Goal: Task Accomplishment & Management: Manage account settings

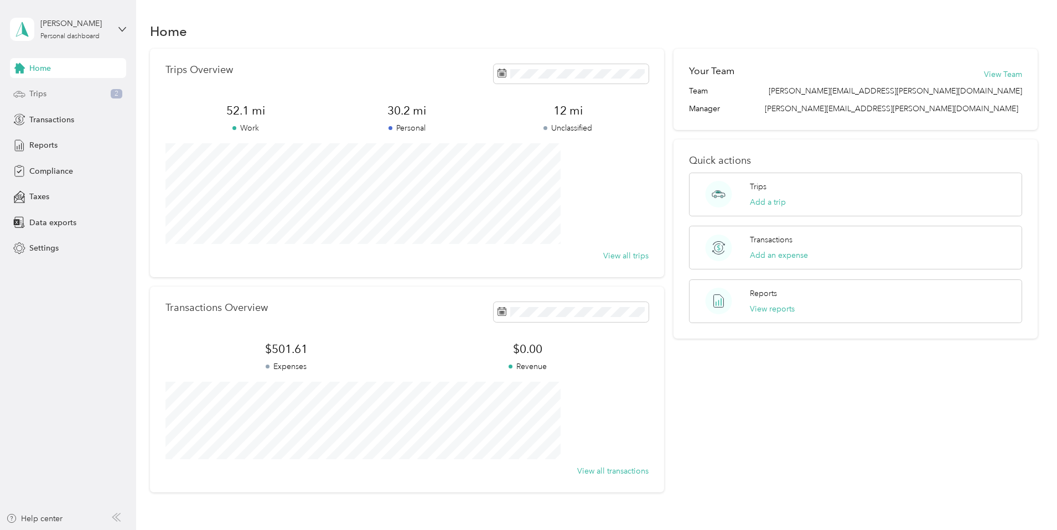
click at [53, 91] on div "Trips 2" at bounding box center [68, 94] width 116 height 20
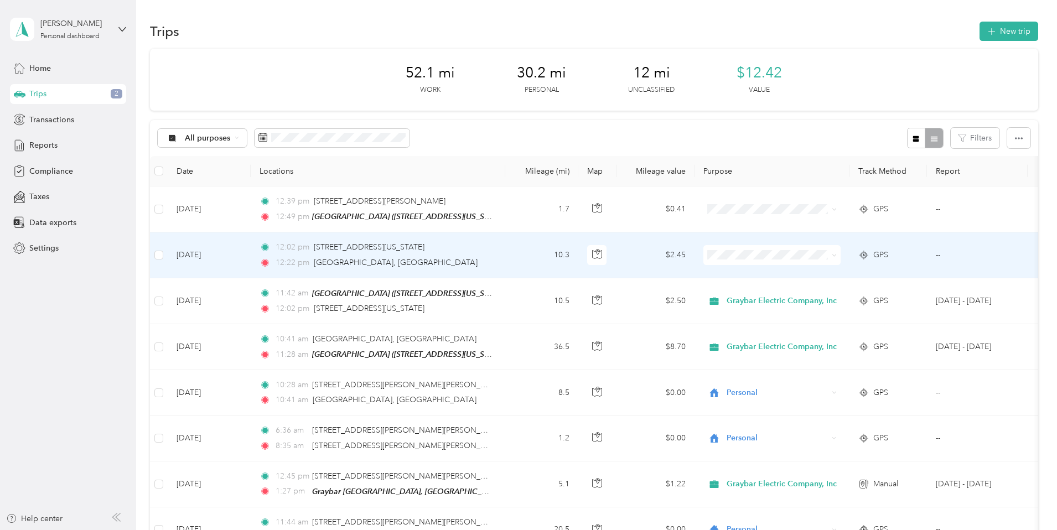
click at [837, 254] on icon at bounding box center [834, 255] width 5 height 5
click at [874, 277] on span "Graybar Electric Company, Inc" at bounding box center [860, 274] width 110 height 12
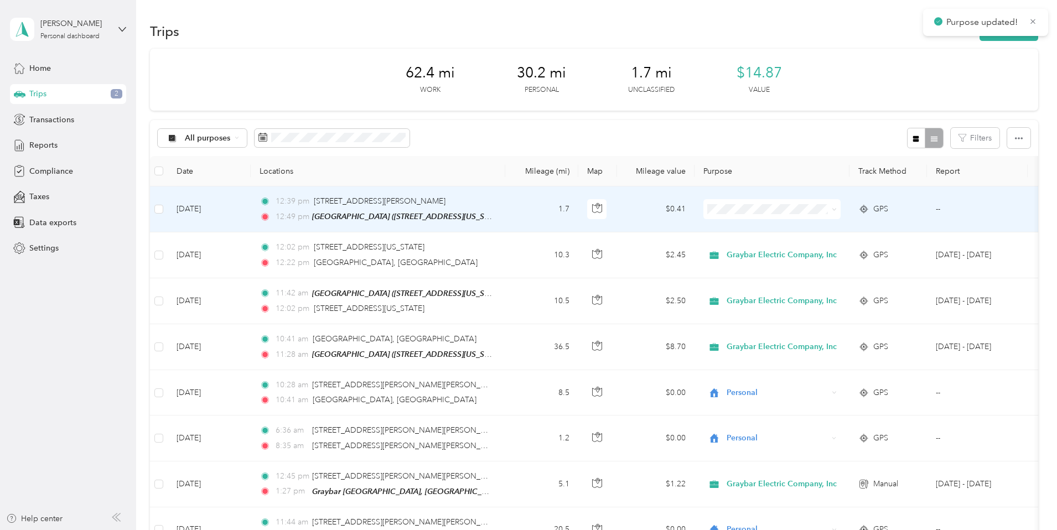
click at [837, 209] on icon at bounding box center [834, 209] width 5 height 5
click at [882, 228] on span "Graybar Electric Company, Inc" at bounding box center [860, 230] width 110 height 12
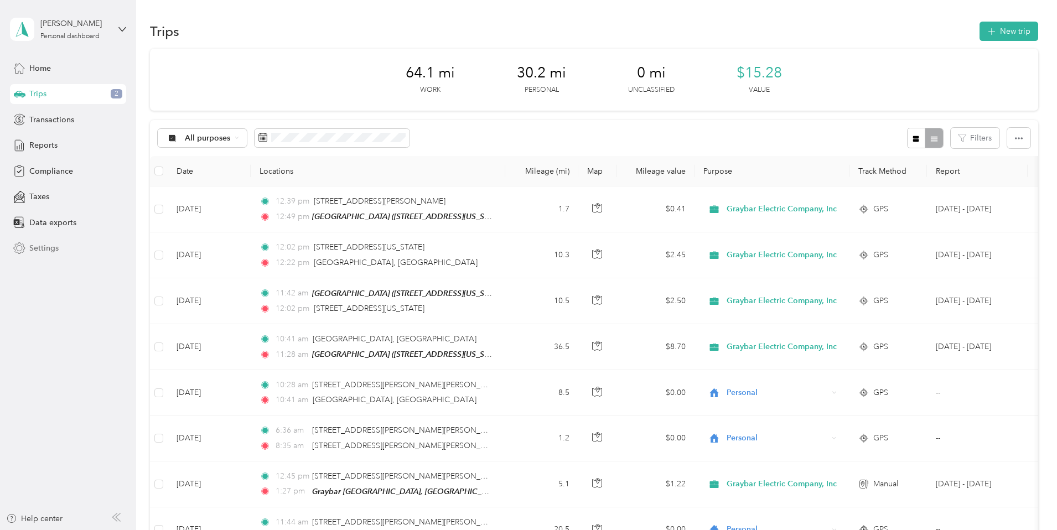
click at [52, 243] on span "Settings" at bounding box center [43, 248] width 29 height 12
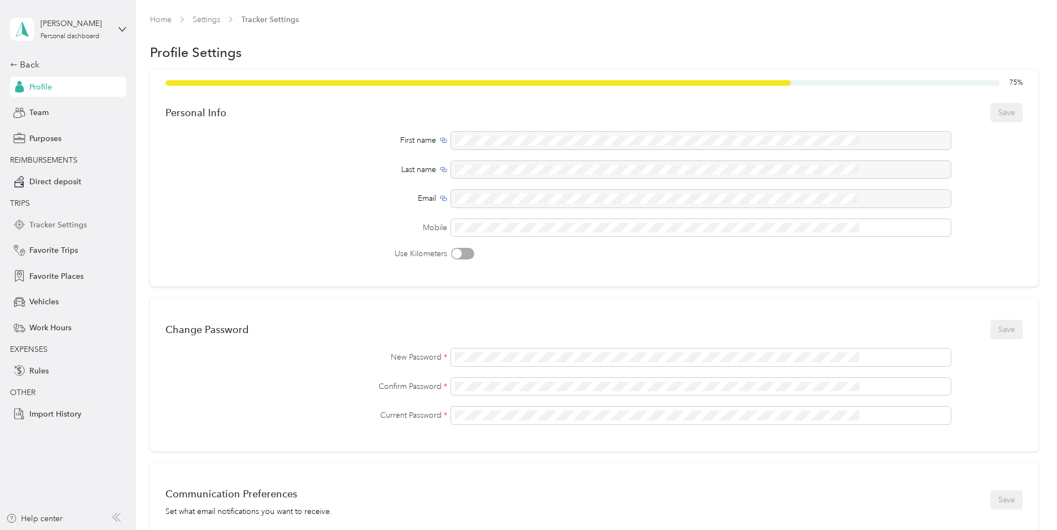
click at [50, 223] on span "Tracker Settings" at bounding box center [58, 225] width 58 height 12
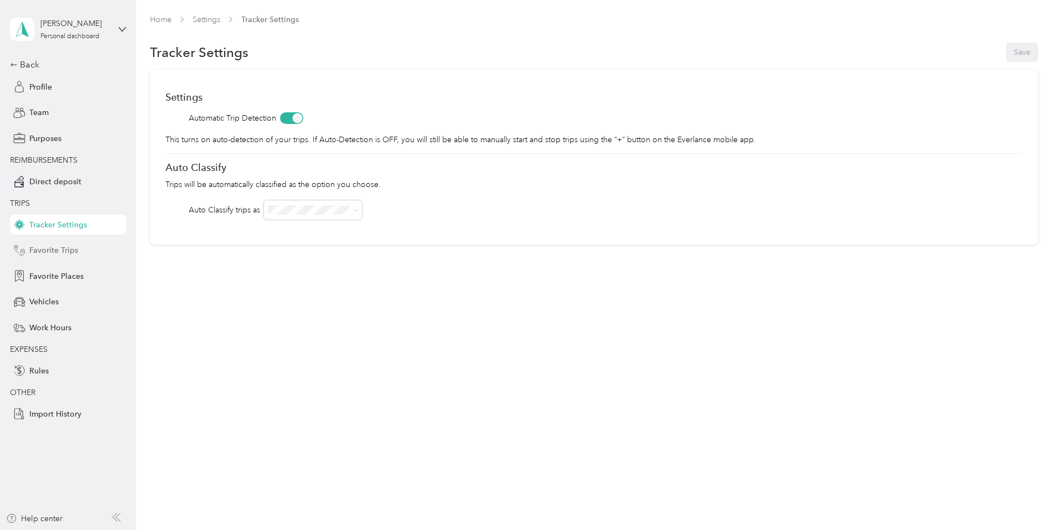
click at [44, 256] on span "Favorite Trips" at bounding box center [53, 251] width 49 height 12
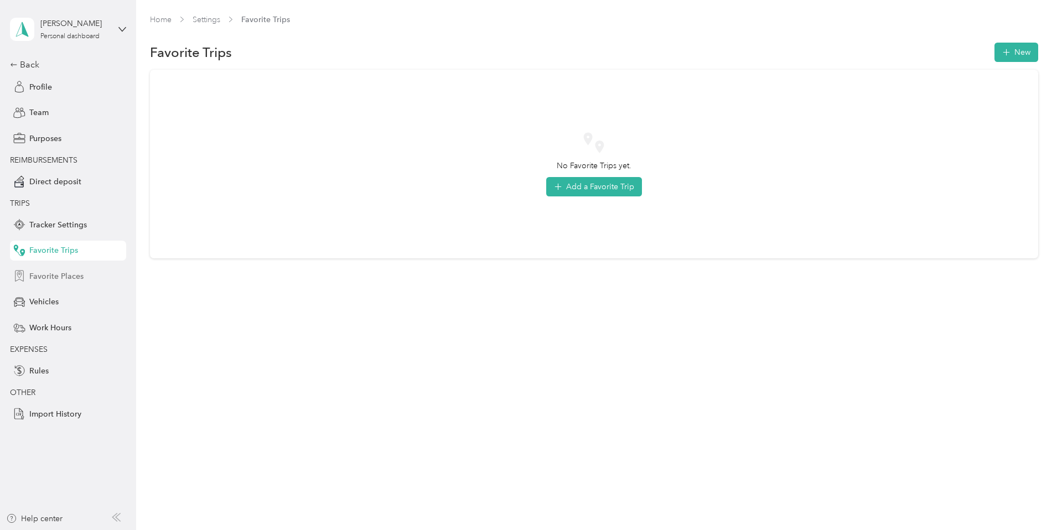
click at [62, 279] on span "Favorite Places" at bounding box center [56, 277] width 54 height 12
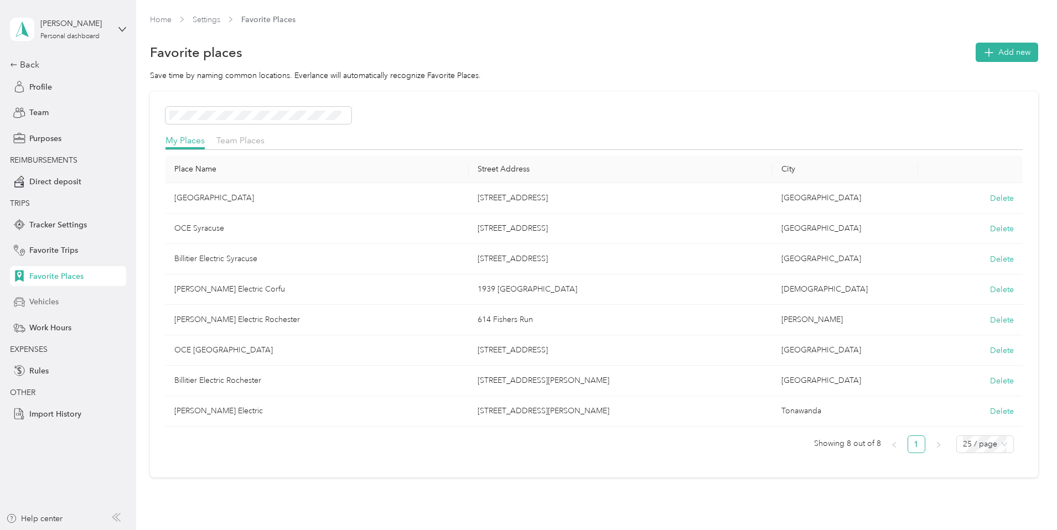
click at [53, 299] on span "Vehicles" at bounding box center [43, 302] width 29 height 12
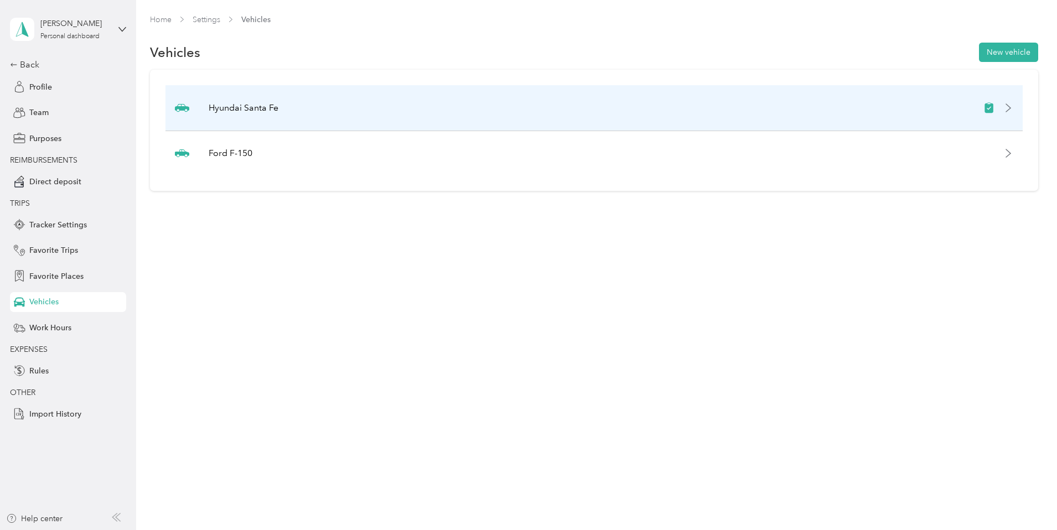
click at [357, 115] on div "Hyundai Santa Fe" at bounding box center [593, 108] width 857 height 46
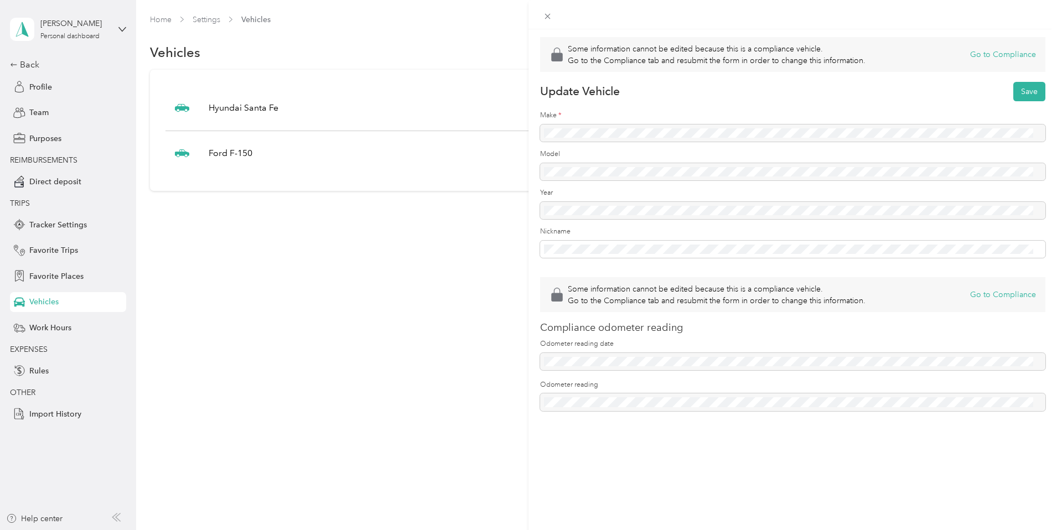
click at [40, 86] on div "Some information cannot be edited because this is a compliance vehicle. Go to t…" at bounding box center [528, 265] width 1057 height 530
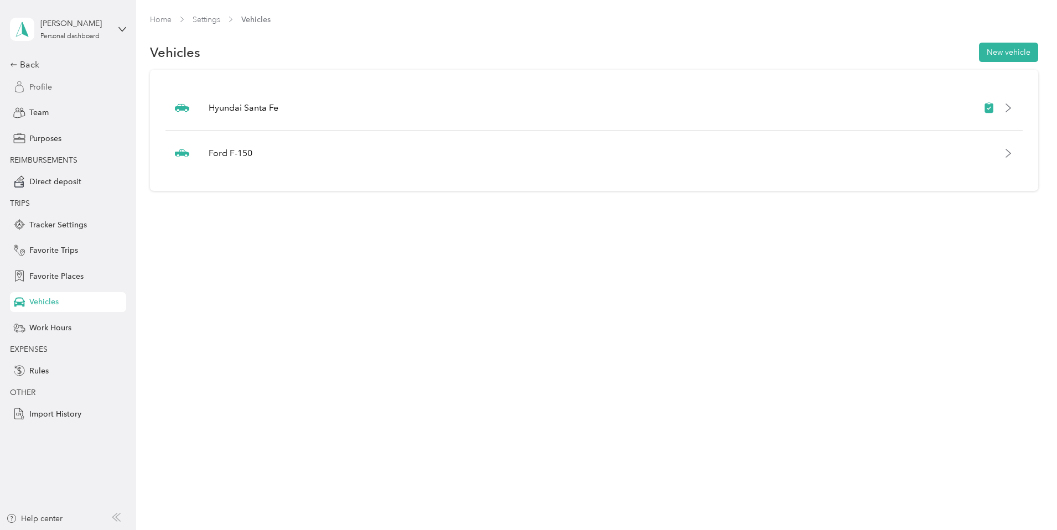
click at [38, 88] on span "Profile" at bounding box center [40, 87] width 23 height 12
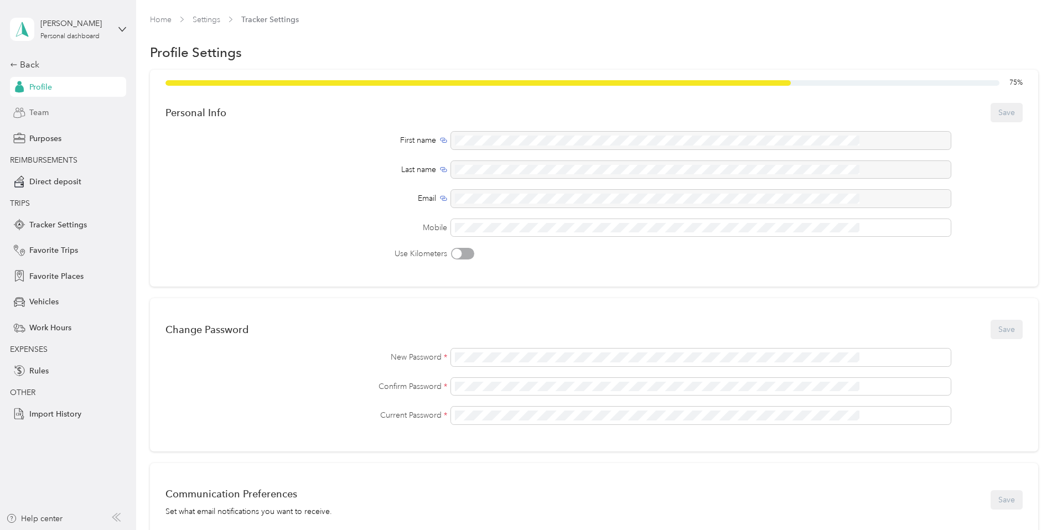
click at [39, 110] on span "Team" at bounding box center [38, 113] width 19 height 12
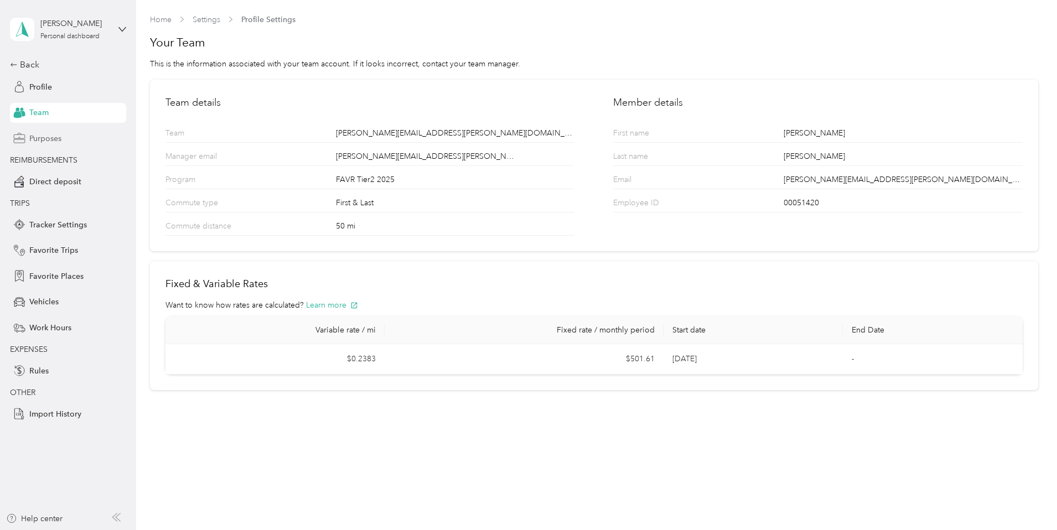
click at [45, 139] on span "Purposes" at bounding box center [45, 139] width 32 height 12
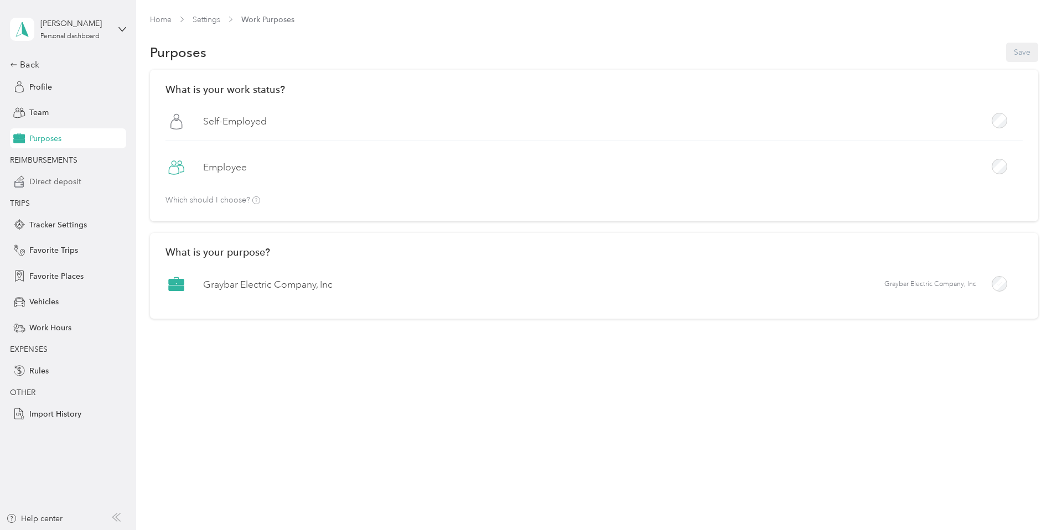
click at [46, 177] on span "Direct deposit" at bounding box center [55, 182] width 52 height 12
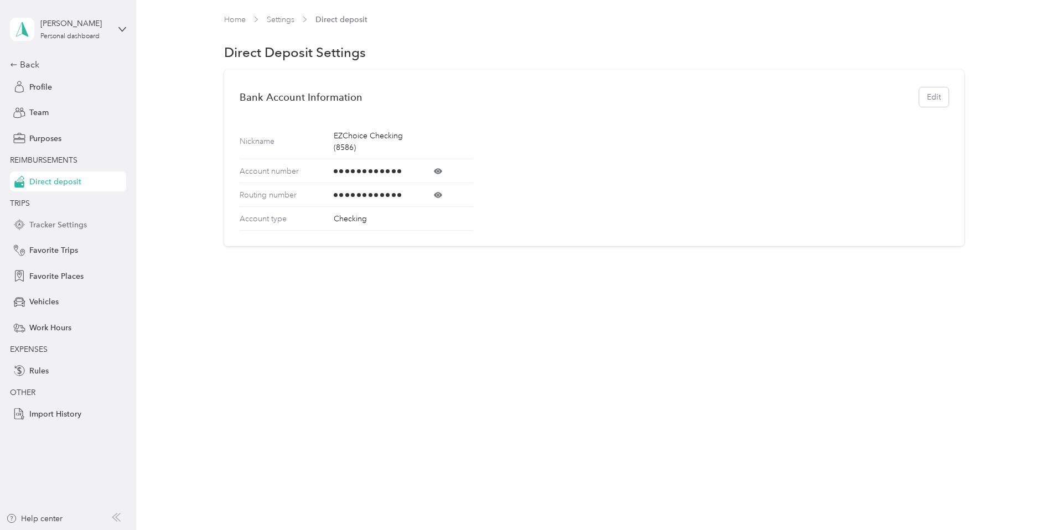
click at [58, 221] on span "Tracker Settings" at bounding box center [58, 225] width 58 height 12
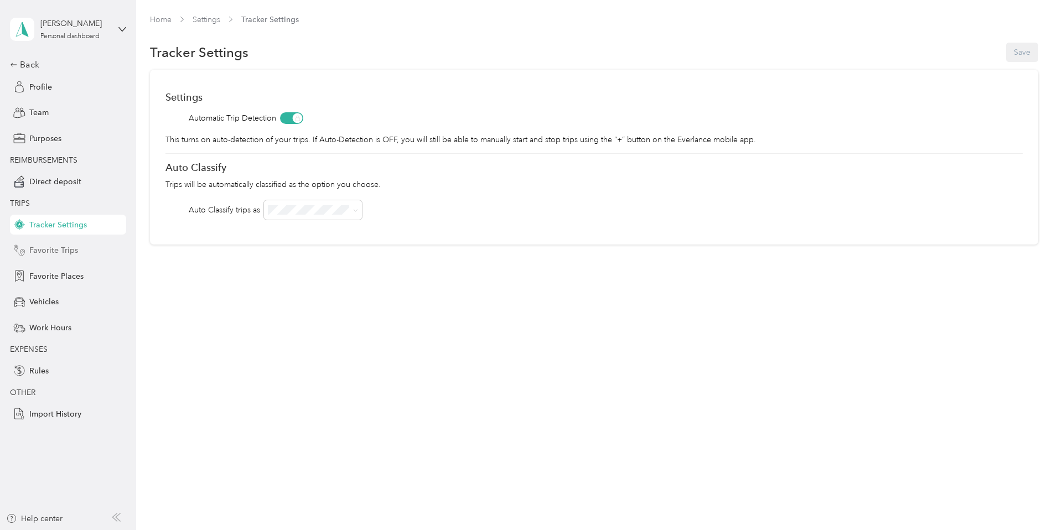
click at [72, 259] on div "Favorite Trips" at bounding box center [68, 251] width 116 height 20
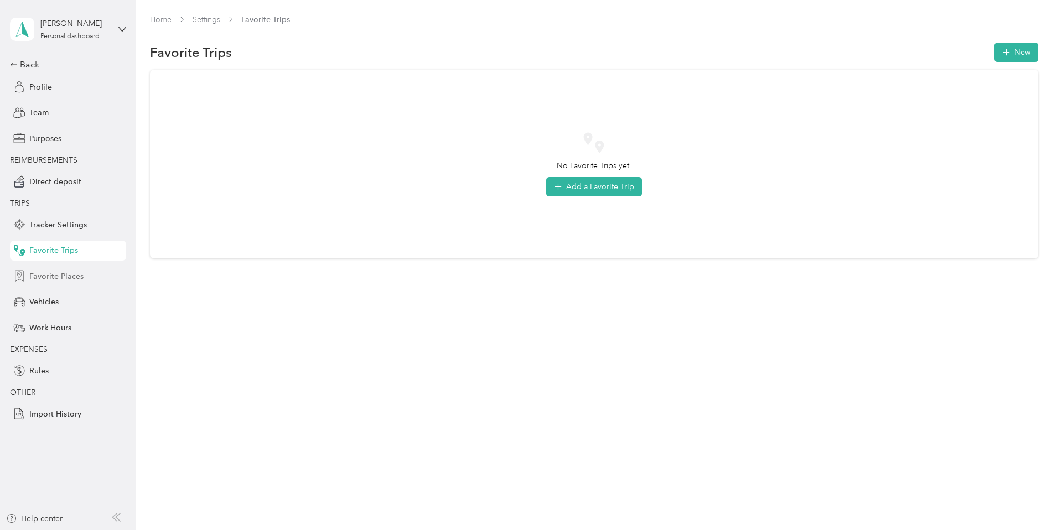
click at [71, 279] on span "Favorite Places" at bounding box center [56, 277] width 54 height 12
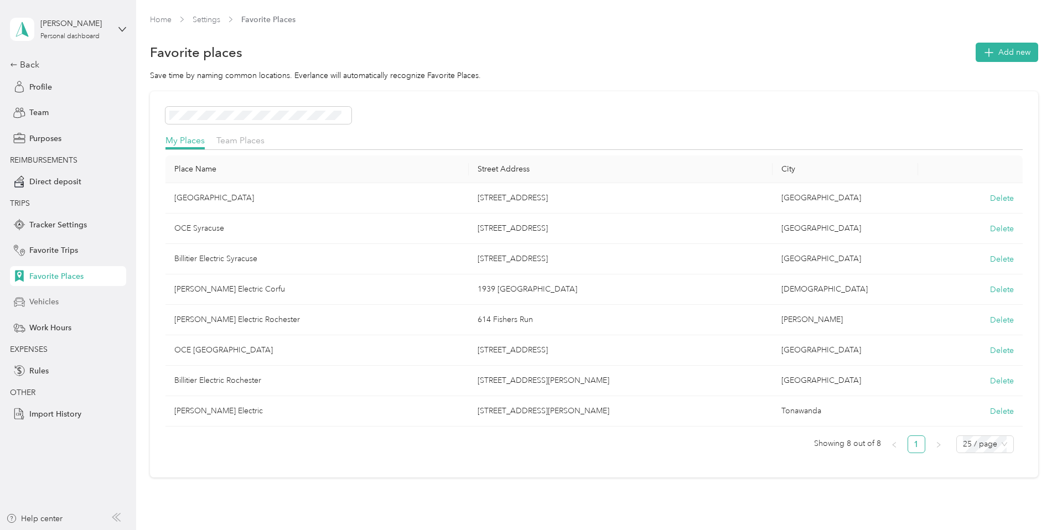
click at [48, 304] on span "Vehicles" at bounding box center [43, 302] width 29 height 12
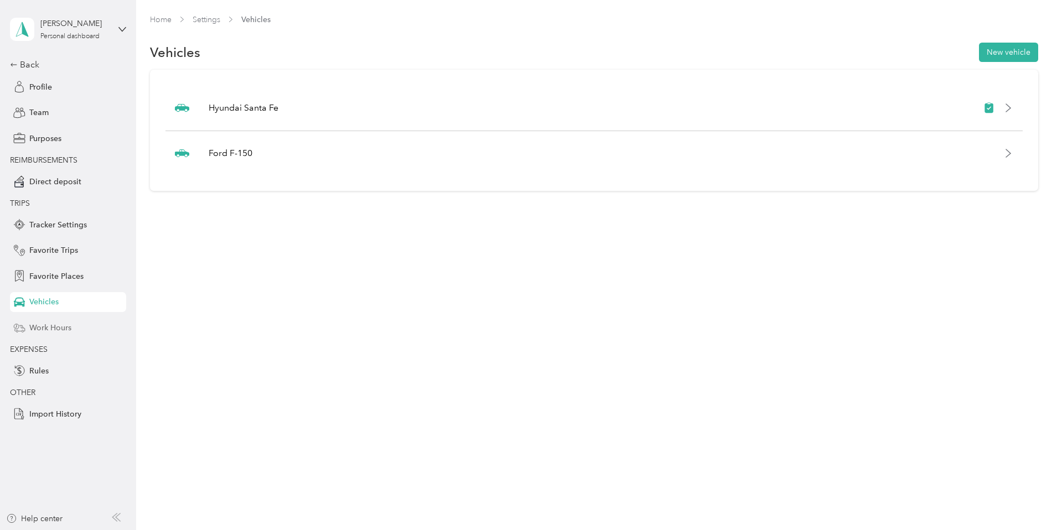
click at [66, 329] on span "Work Hours" at bounding box center [50, 328] width 42 height 12
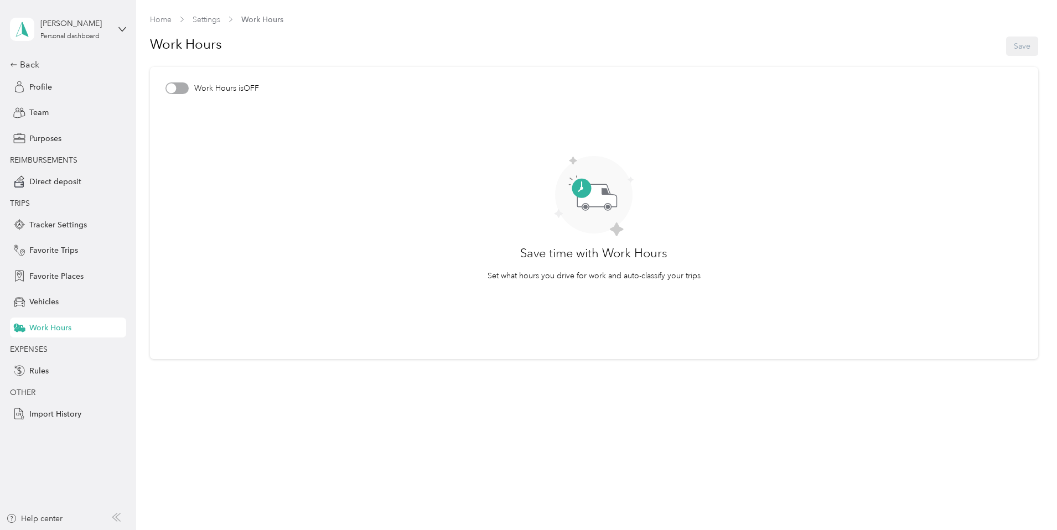
click at [180, 89] on div at bounding box center [176, 88] width 23 height 12
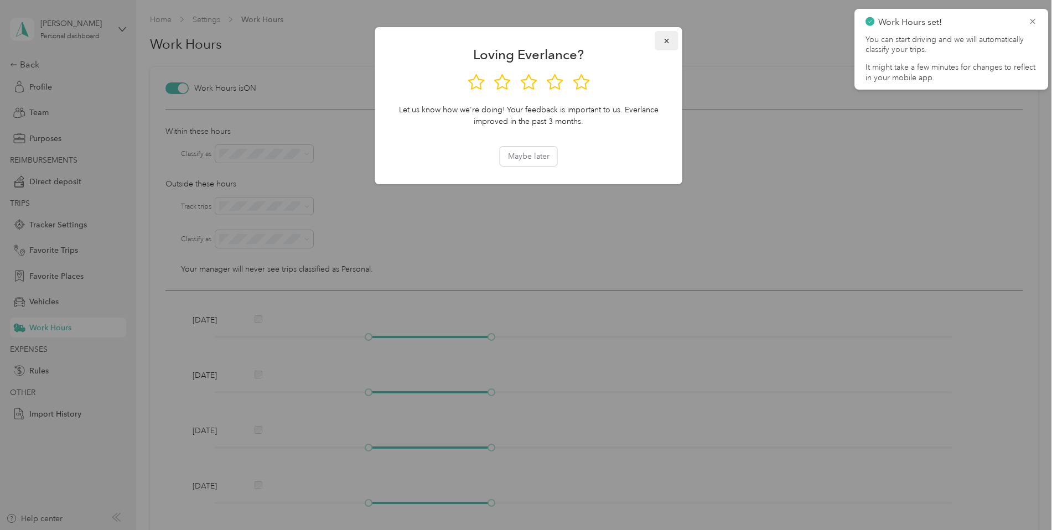
click at [670, 44] on icon "button" at bounding box center [667, 41] width 8 height 8
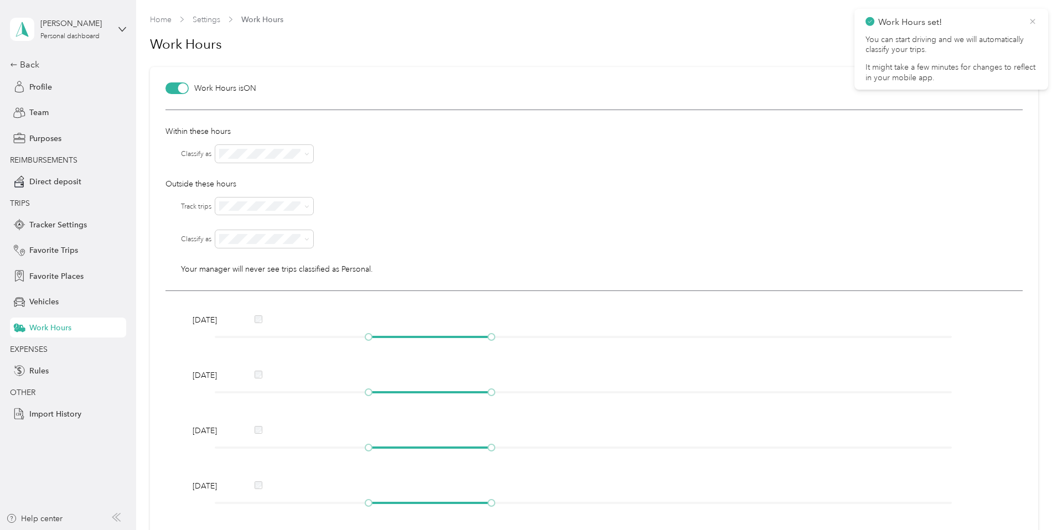
click at [1034, 24] on icon at bounding box center [1032, 22] width 9 height 10
click at [250, 97] on article "Work Hours is ON Within these hours Classify as Outside these hours Track trips…" at bounding box center [594, 392] width 888 height 650
click at [182, 90] on div at bounding box center [183, 89] width 10 height 10
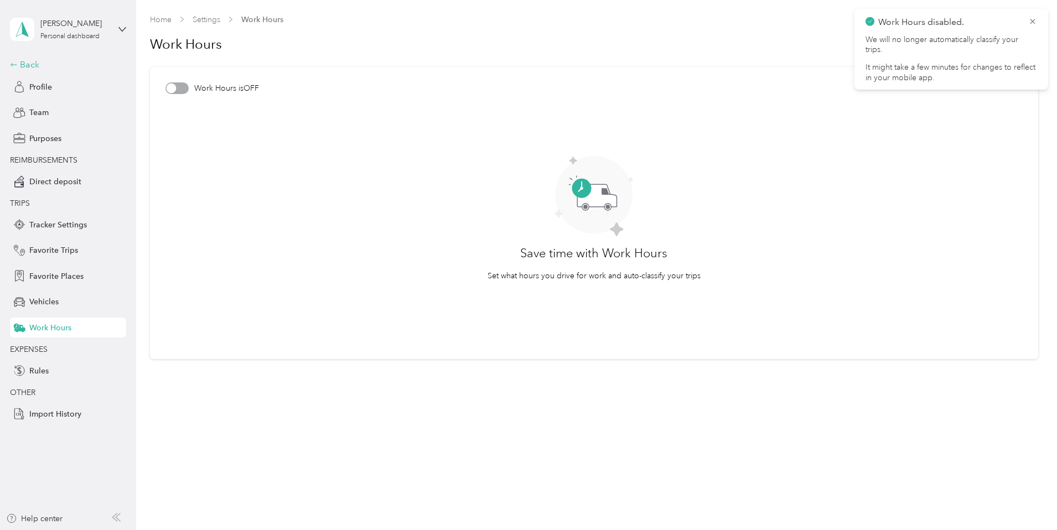
click at [34, 64] on div "Back" at bounding box center [65, 64] width 111 height 13
